Goal: Information Seeking & Learning: Learn about a topic

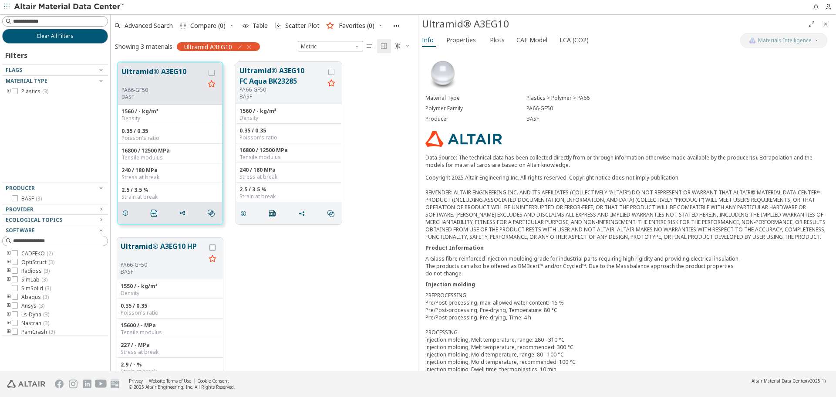
scroll to position [309, 301]
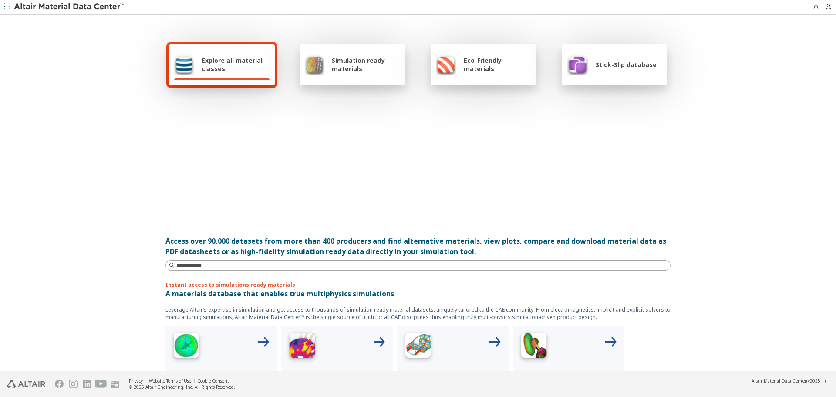
click at [551, 184] on div at bounding box center [418, 156] width 498 height 100
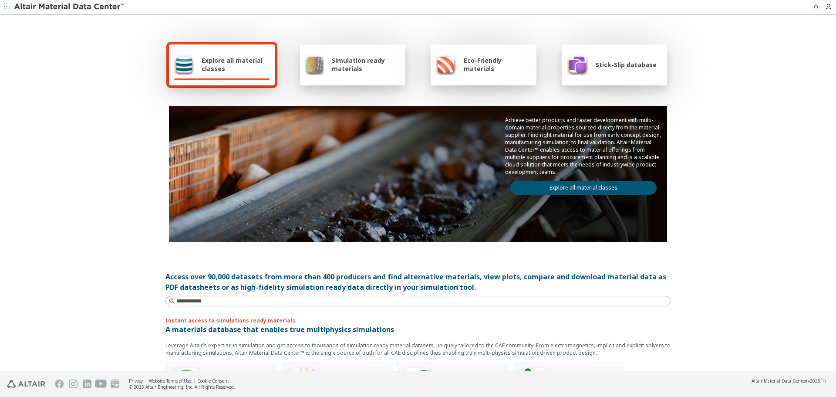
click at [551, 184] on link "Explore all material classes" at bounding box center [583, 188] width 146 height 14
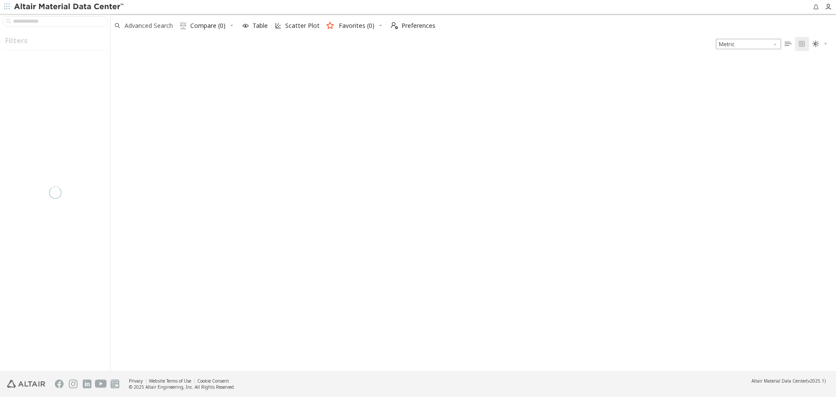
click at [125, 25] on span "Advanced Search" at bounding box center [149, 26] width 48 height 6
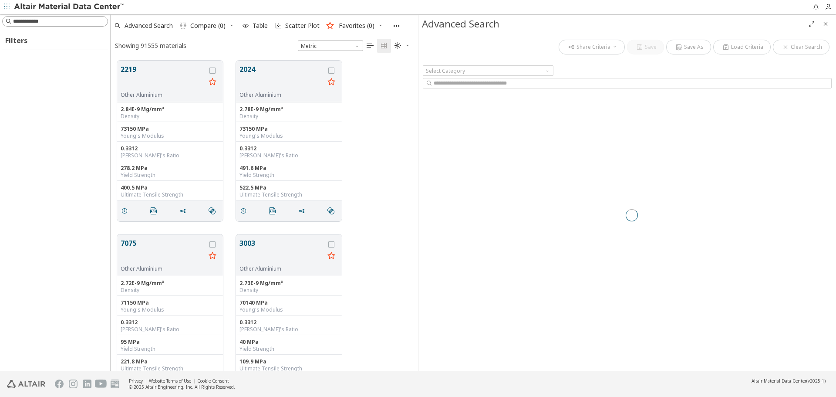
scroll to position [310, 301]
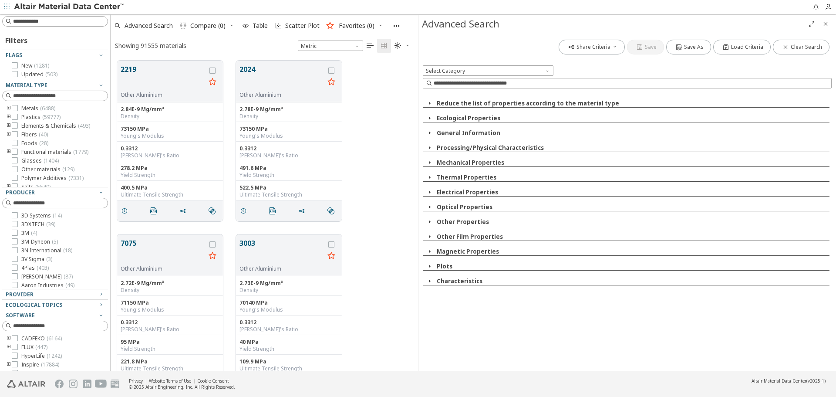
click at [548, 81] on input at bounding box center [632, 83] width 397 height 9
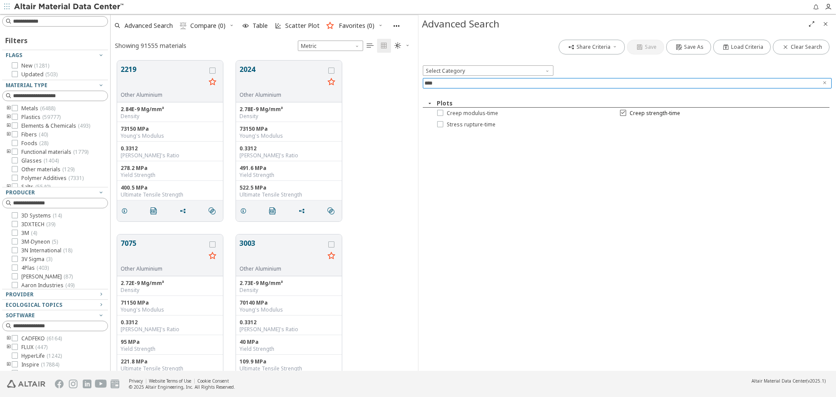
type input "****"
click at [621, 110] on icon at bounding box center [623, 112] width 6 height 6
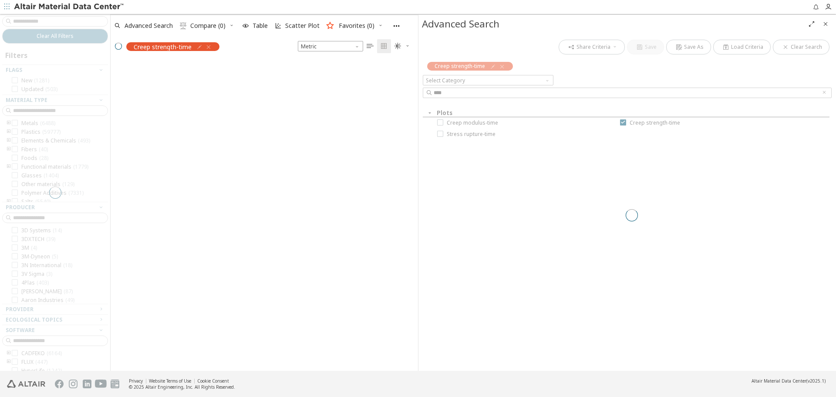
scroll to position [309, 301]
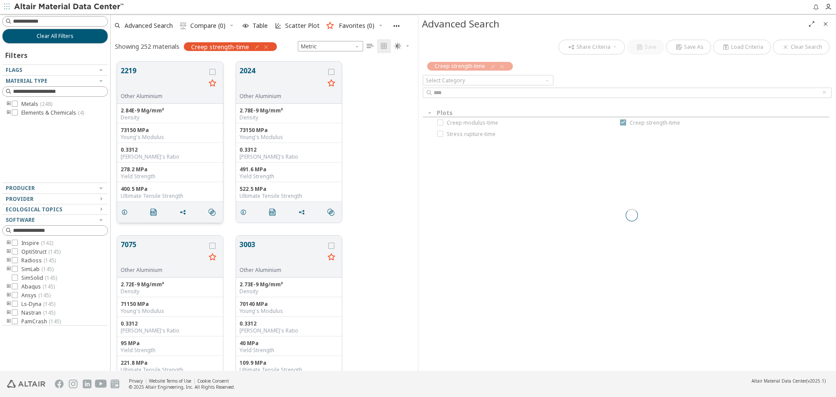
click at [136, 76] on button "2219" at bounding box center [163, 78] width 85 height 27
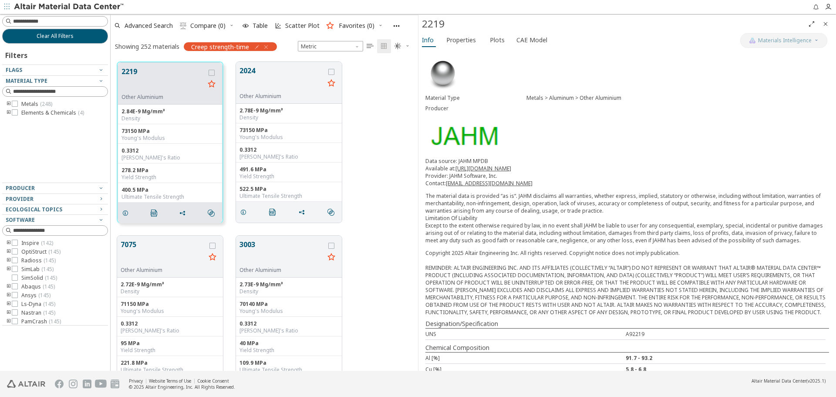
click at [504, 39] on button "Plots" at bounding box center [497, 40] width 23 height 14
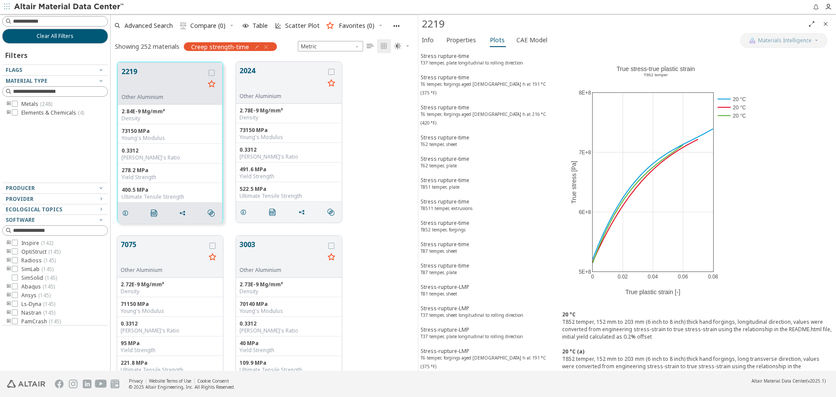
scroll to position [3109, 0]
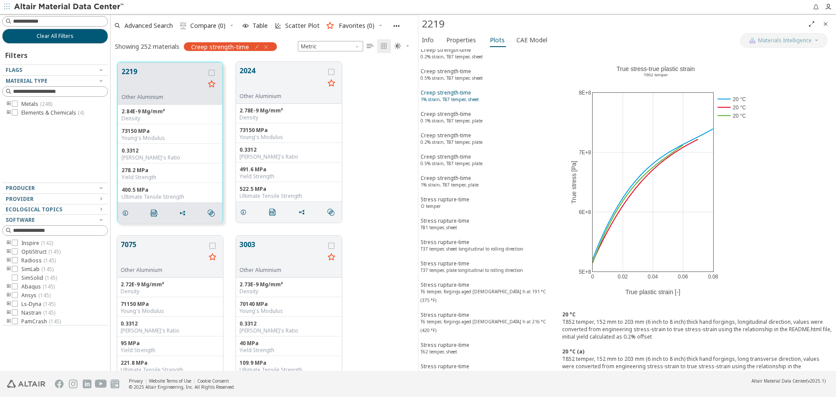
click at [497, 97] on span "Creep strength-time 1% strain, T87 temper, sheet" at bounding box center [488, 97] width 135 height 16
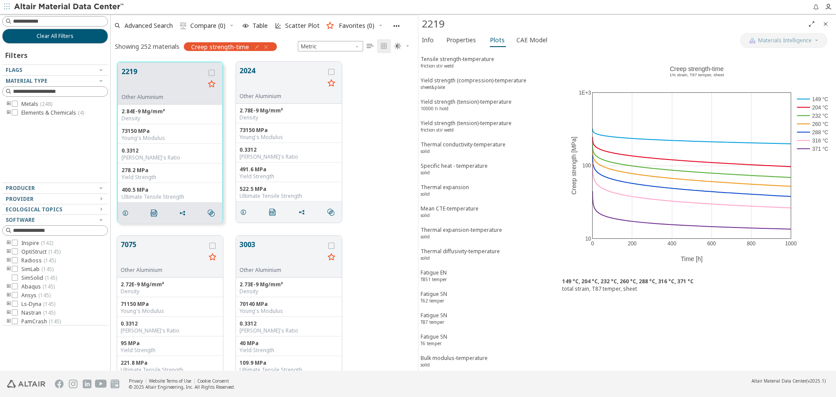
scroll to position [3955, 0]
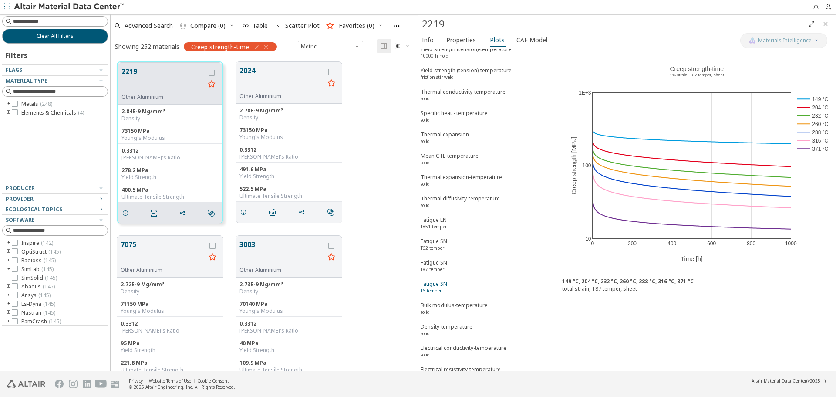
click at [486, 280] on span "Fatigue SN T6 temper" at bounding box center [488, 288] width 135 height 16
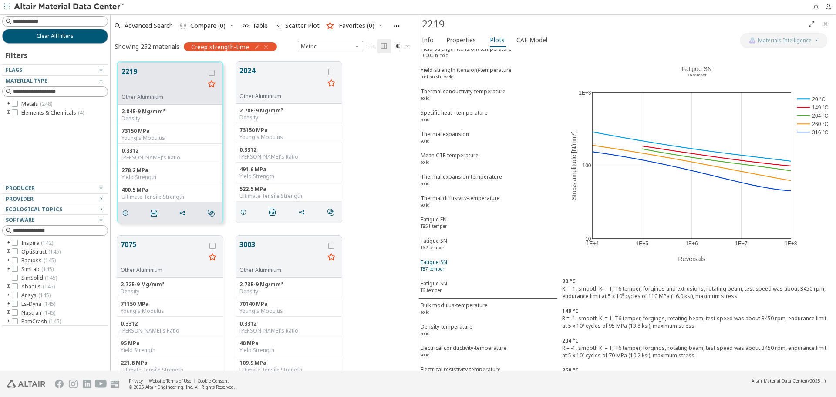
scroll to position [3955, 0]
click at [485, 259] on span "Fatigue SN T87 temper" at bounding box center [488, 267] width 135 height 16
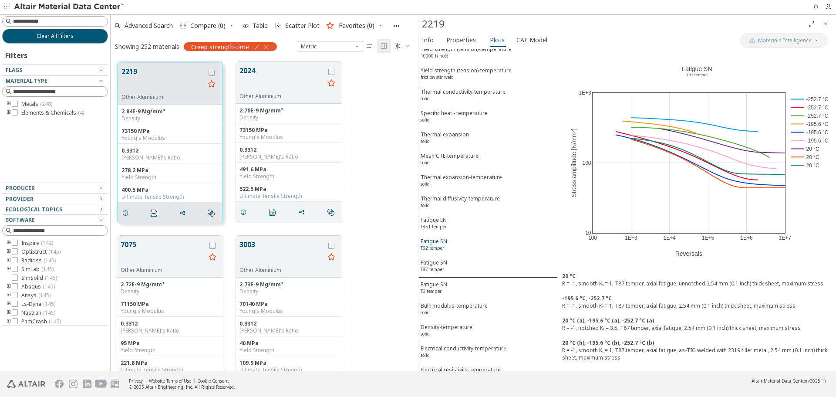
click at [479, 237] on span "Fatigue SN T62 temper" at bounding box center [488, 245] width 135 height 16
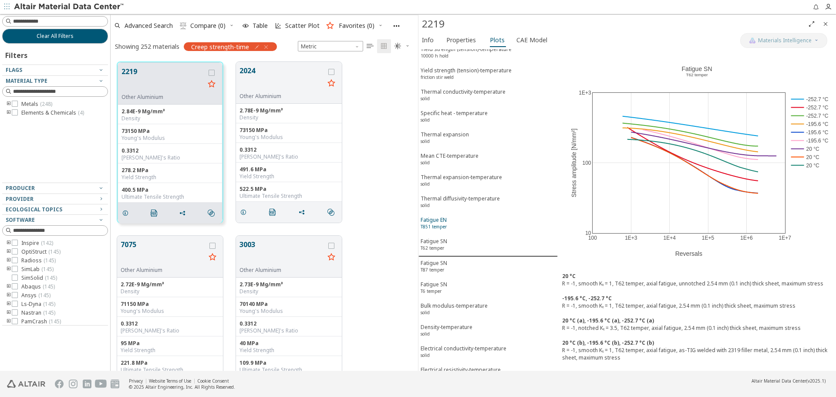
click at [478, 216] on span "Fatigue EN T851 temper" at bounding box center [488, 224] width 135 height 16
